Goal: Task Accomplishment & Management: Manage account settings

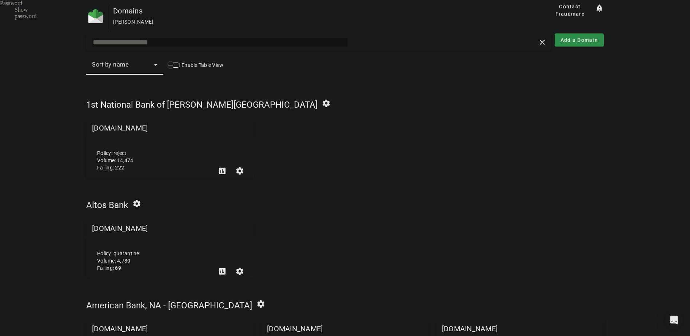
click at [160, 39] on input "text" at bounding box center [220, 42] width 256 height 9
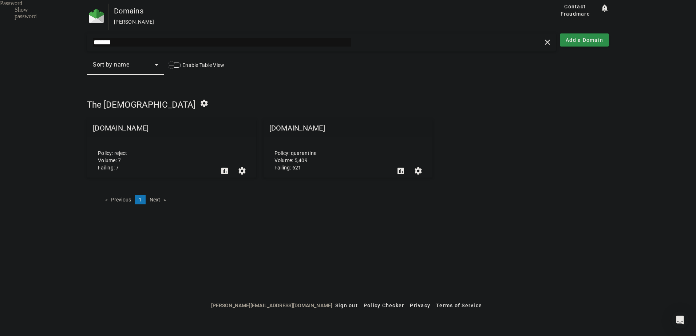
type input "******"
click at [282, 128] on mat-grid-tile-header "[DOMAIN_NAME]" at bounding box center [347, 127] width 169 height 17
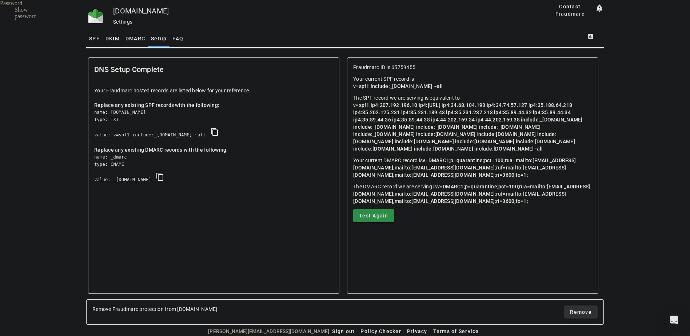
click at [90, 38] on span "SPF" at bounding box center [94, 38] width 11 height 5
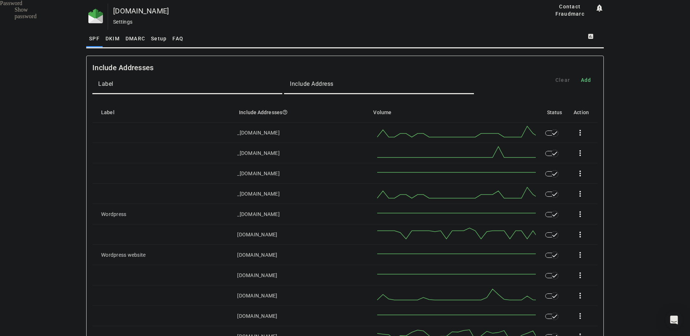
drag, startPoint x: 160, startPoint y: 35, endPoint x: 172, endPoint y: 48, distance: 18.0
click at [160, 35] on span "Setup" at bounding box center [159, 38] width 16 height 17
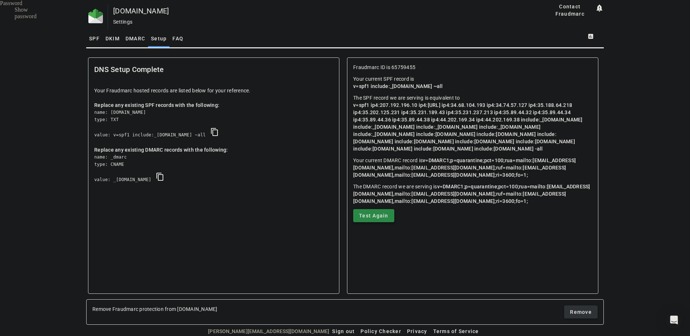
click at [380, 219] on span "Test Again" at bounding box center [373, 215] width 29 height 7
click at [375, 105] on span "v=spf1 ip4:207.192.196.10 ip4:[URL] ip4:34.68.104.193 ip4:34.74.57.127 ip4:35.1…" at bounding box center [468, 126] width 231 height 49
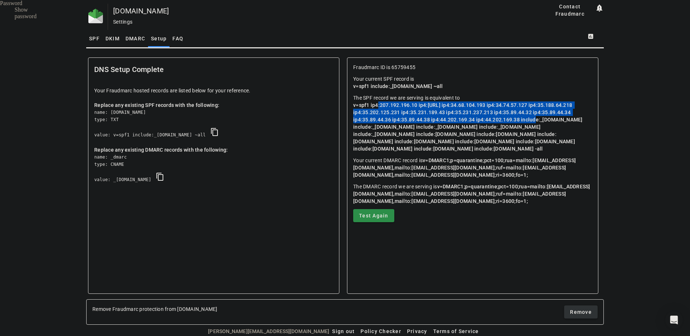
drag, startPoint x: 377, startPoint y: 105, endPoint x: 545, endPoint y: 121, distance: 169.5
click at [545, 121] on span "v=spf1 ip4:207.192.196.10 ip4:[URL] ip4:34.68.104.193 ip4:34.74.57.127 ip4:35.1…" at bounding box center [468, 126] width 231 height 49
click at [91, 42] on span "SPF" at bounding box center [94, 38] width 11 height 17
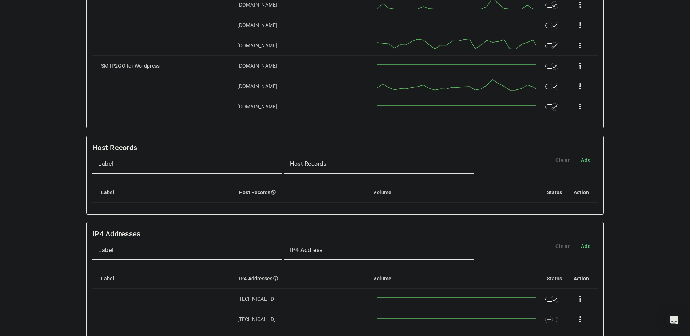
scroll to position [437, 0]
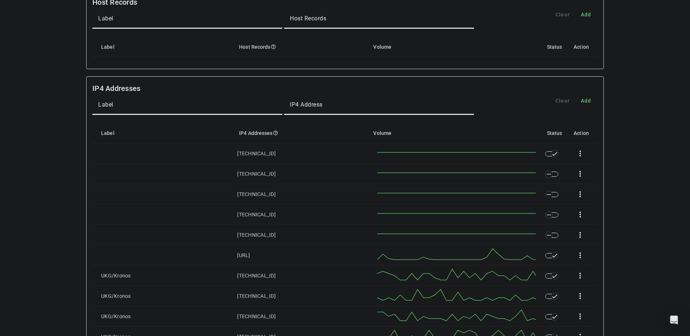
drag, startPoint x: 275, startPoint y: 197, endPoint x: 226, endPoint y: 200, distance: 48.8
click at [226, 200] on mat-row "208.180.124.177 more_vert" at bounding box center [344, 194] width 505 height 20
copy div "208.180.124.177"
click at [556, 199] on div "button" at bounding box center [549, 194] width 15 height 15
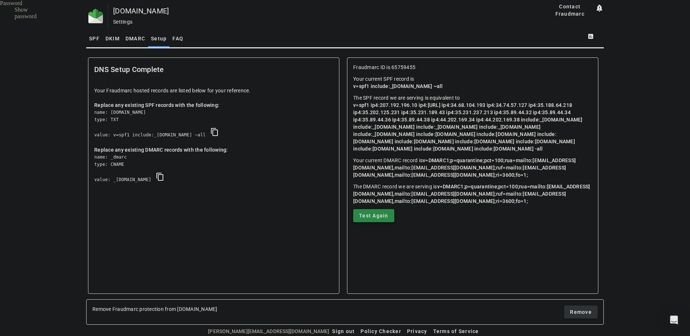
click at [383, 219] on span "Test Again" at bounding box center [373, 215] width 29 height 7
